Goal: Check status: Check status

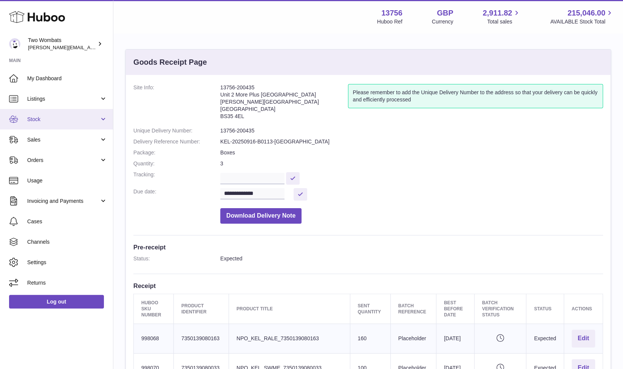
click at [107, 121] on link "Stock" at bounding box center [56, 119] width 113 height 20
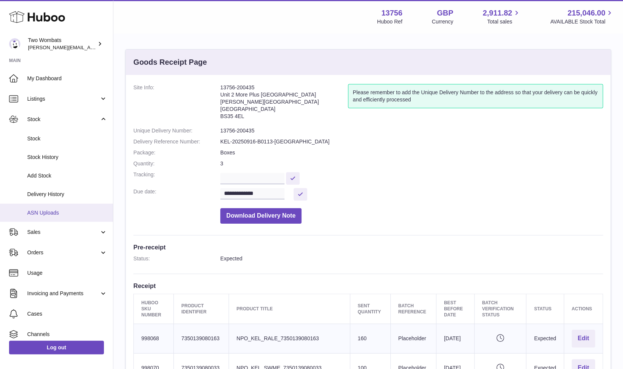
click at [78, 210] on span "ASN Uploads" at bounding box center [67, 212] width 80 height 7
click at [56, 193] on span "Delivery History" at bounding box center [67, 194] width 80 height 7
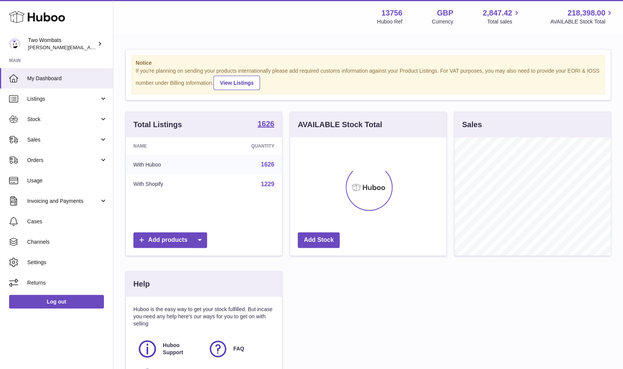
scroll to position [118, 156]
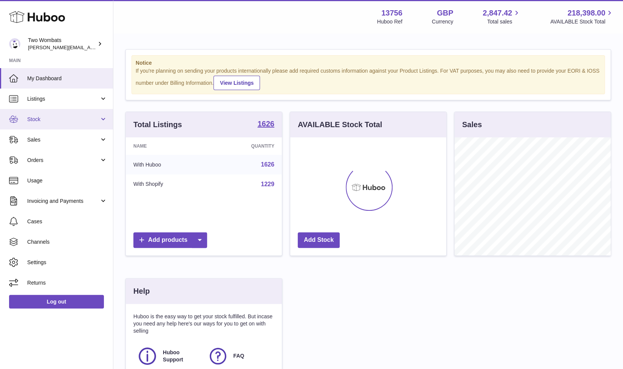
click at [97, 123] on link "Stock" at bounding box center [56, 119] width 113 height 20
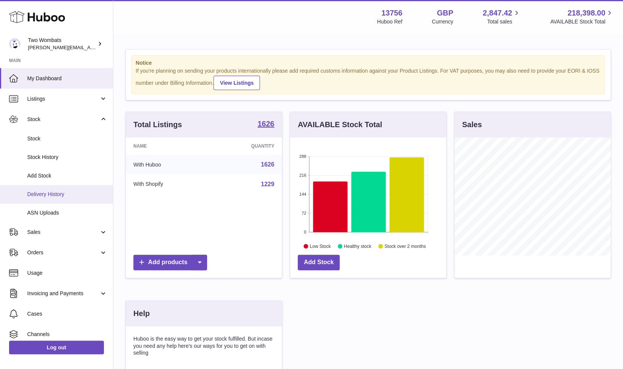
click at [54, 192] on span "Delivery History" at bounding box center [67, 194] width 80 height 7
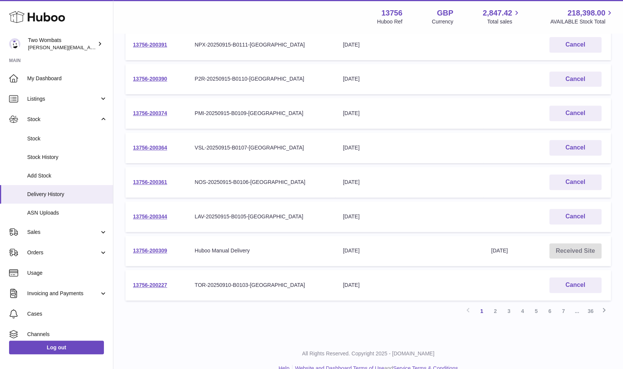
scroll to position [194, 0]
click at [496, 307] on link "2" at bounding box center [496, 310] width 14 height 14
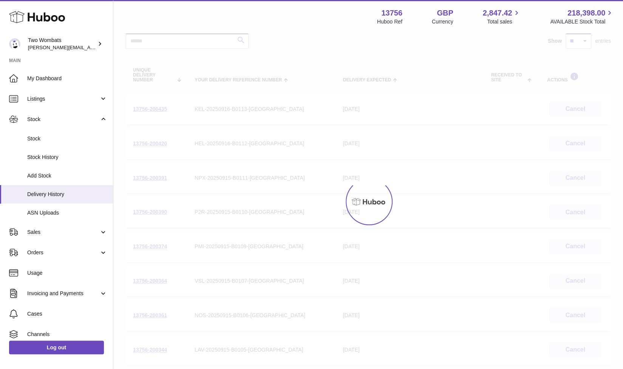
scroll to position [34, 0]
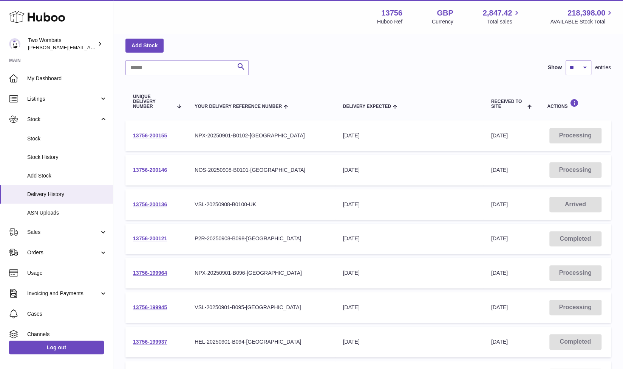
click at [144, 169] on link "13756-200146" at bounding box center [150, 170] width 34 height 6
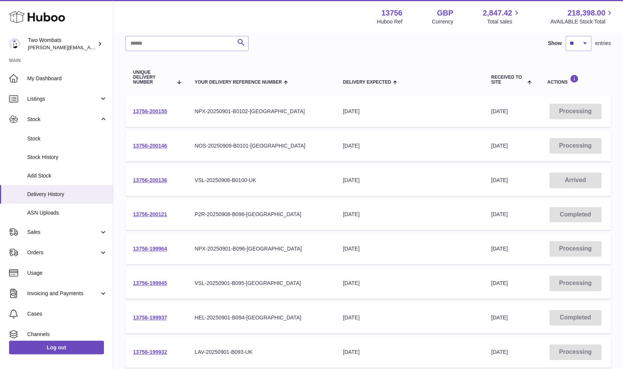
scroll to position [59, 0]
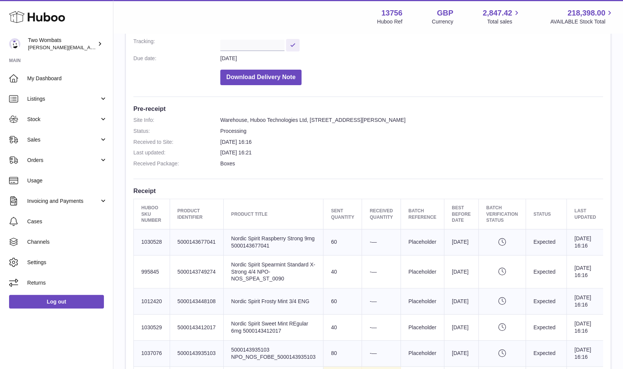
scroll to position [129, 0]
